Goal: Find specific page/section: Find specific page/section

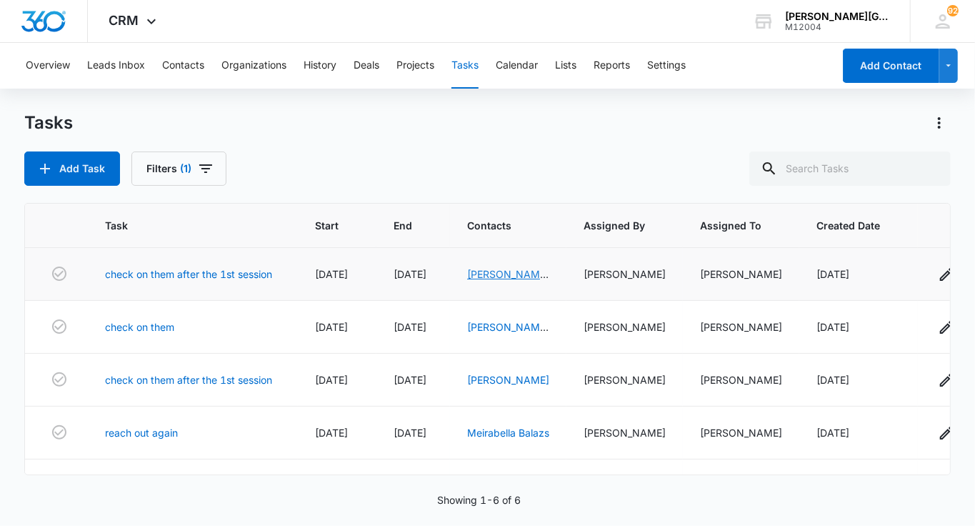
click at [498, 275] on link "[PERSON_NAME] & [PERSON_NAME]" at bounding box center [508, 289] width 82 height 42
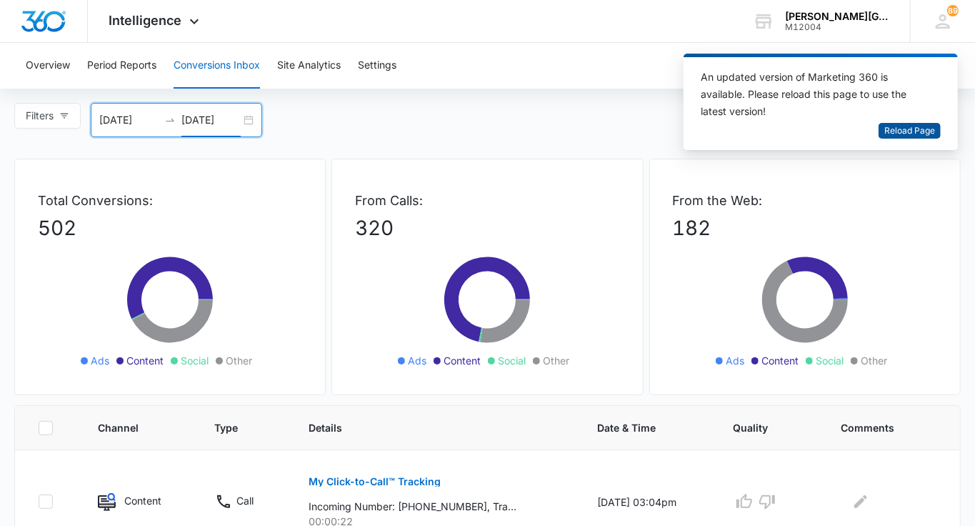
click at [925, 126] on span "Reload Page" at bounding box center [909, 131] width 51 height 14
